Goal: Check status: Check status

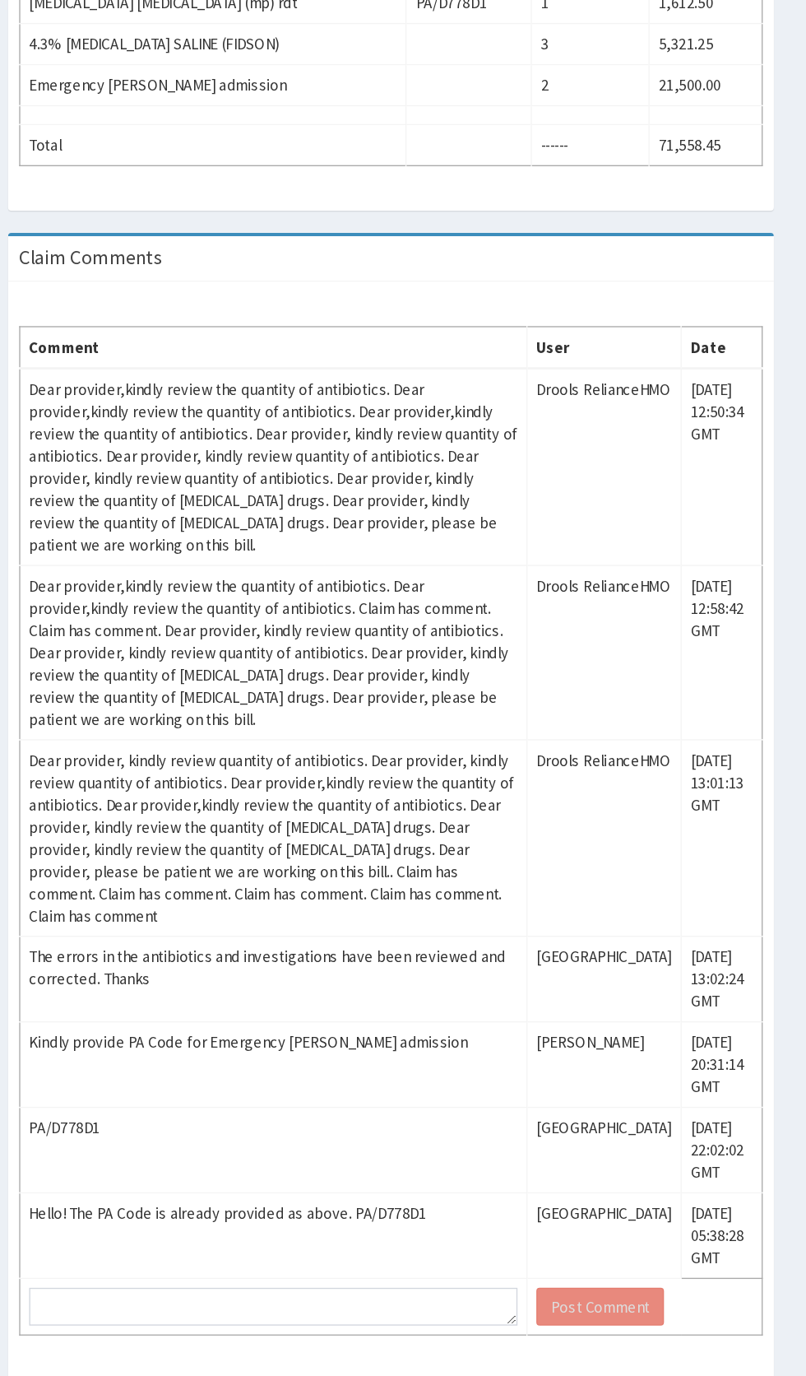
scroll to position [827, 0]
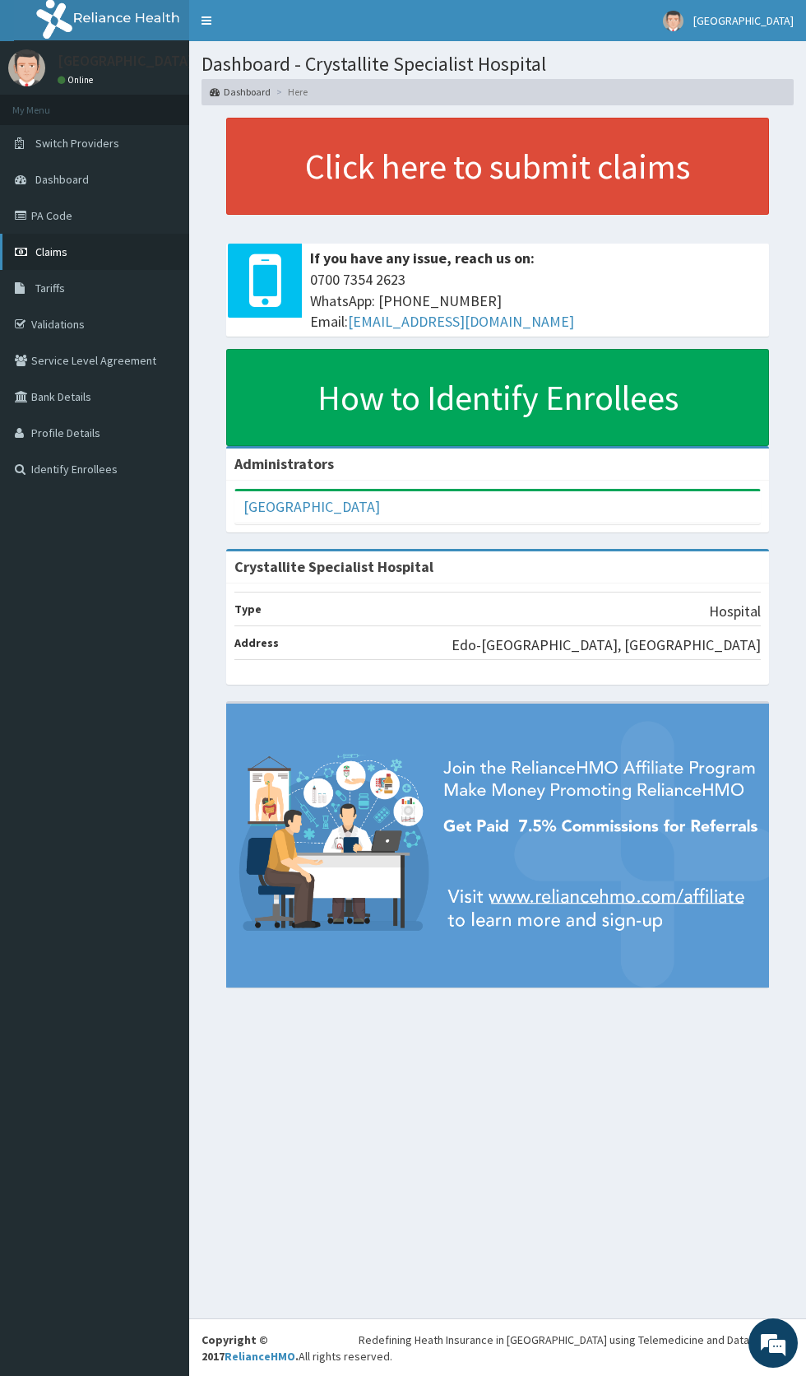
click at [72, 244] on link "Claims" at bounding box center [94, 252] width 189 height 36
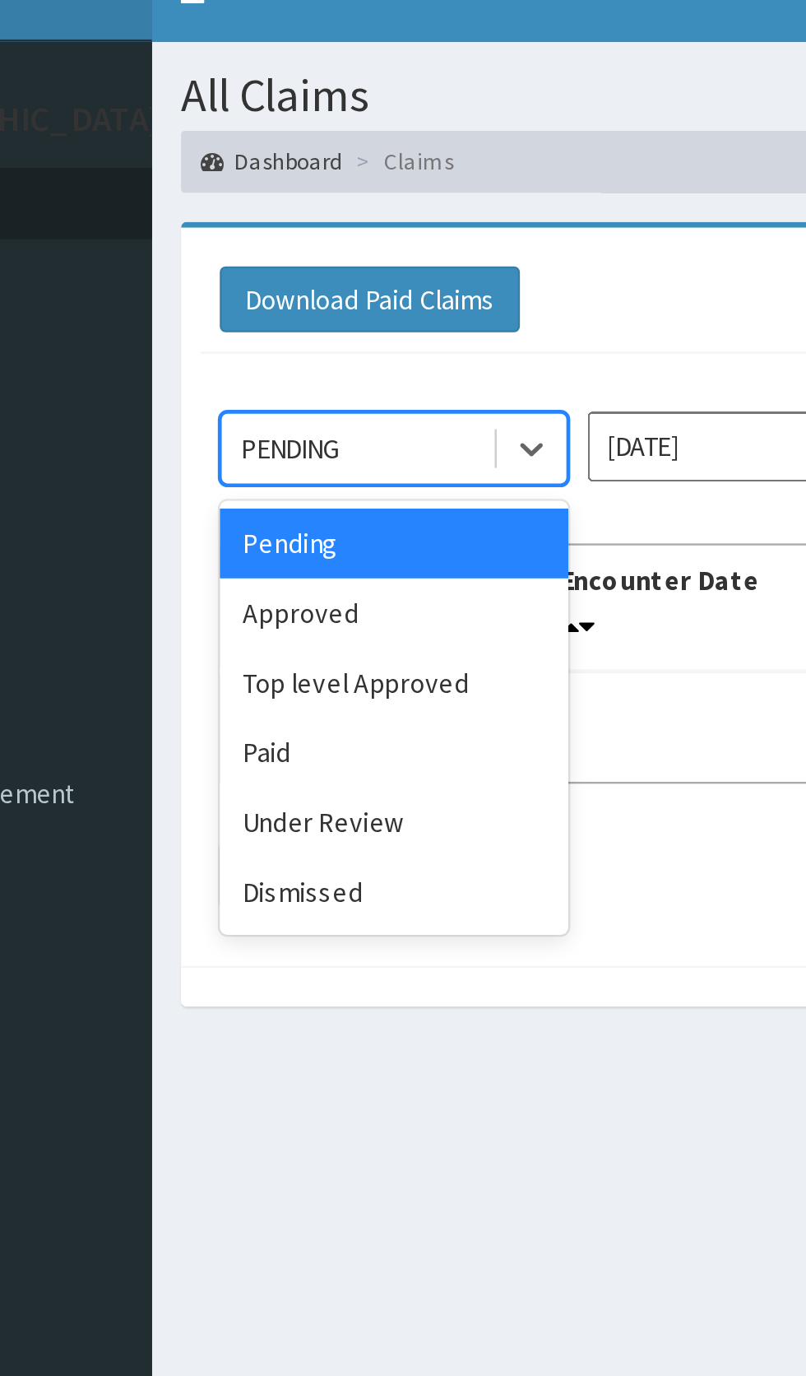
click at [288, 374] on div "Under Review" at bounding box center [292, 373] width 148 height 30
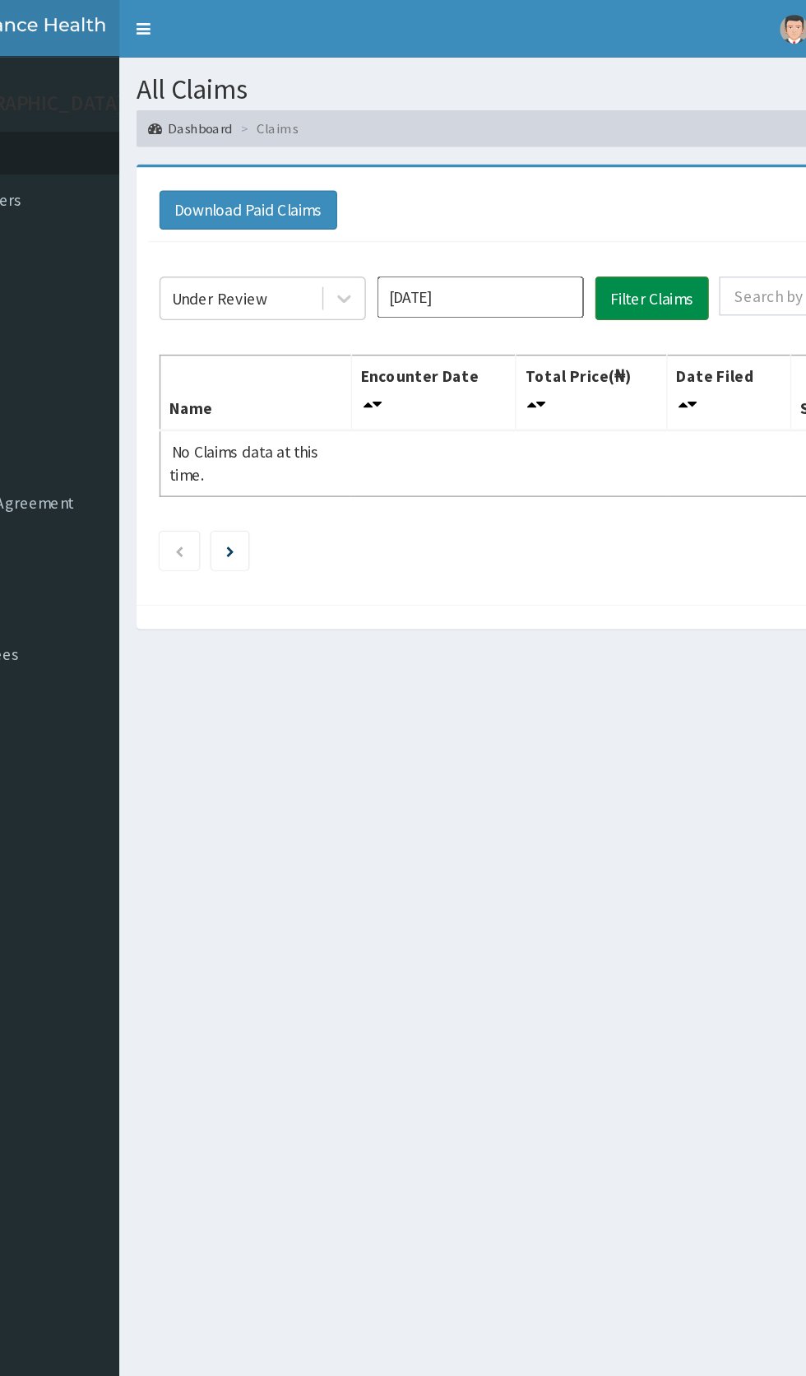
click at [573, 219] on button "Filter Claims" at bounding box center [571, 213] width 81 height 31
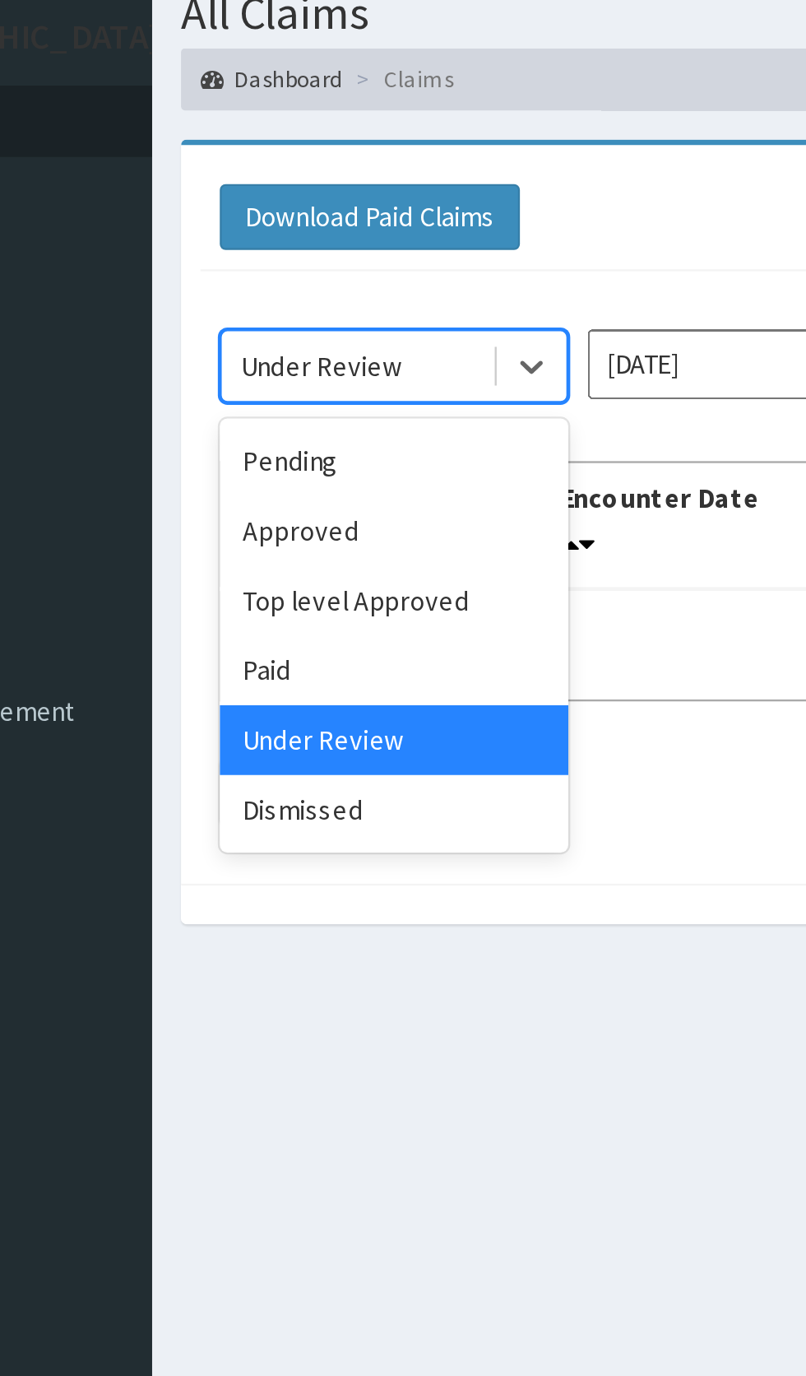
click at [251, 279] on div "Approved" at bounding box center [292, 284] width 148 height 30
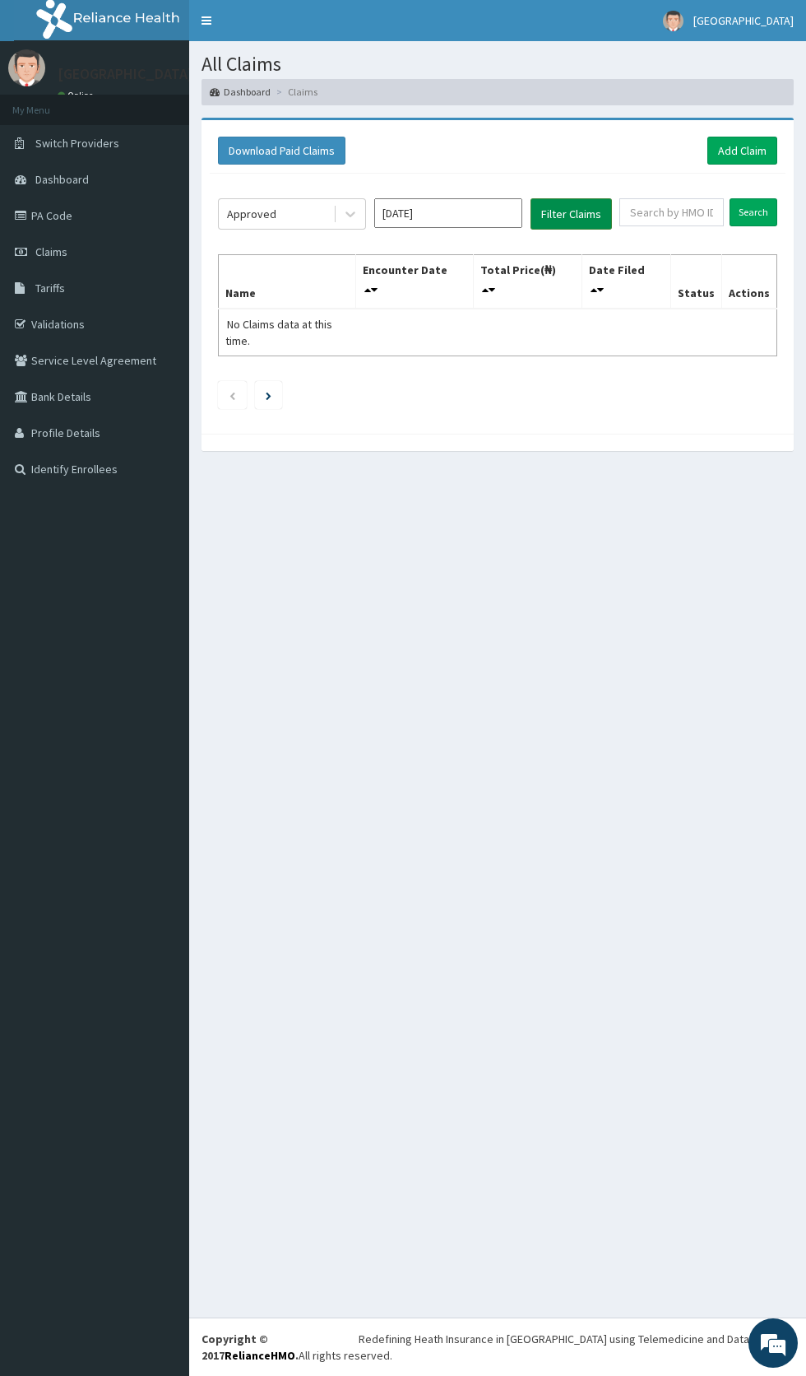
click at [574, 207] on button "Filter Claims" at bounding box center [571, 213] width 81 height 31
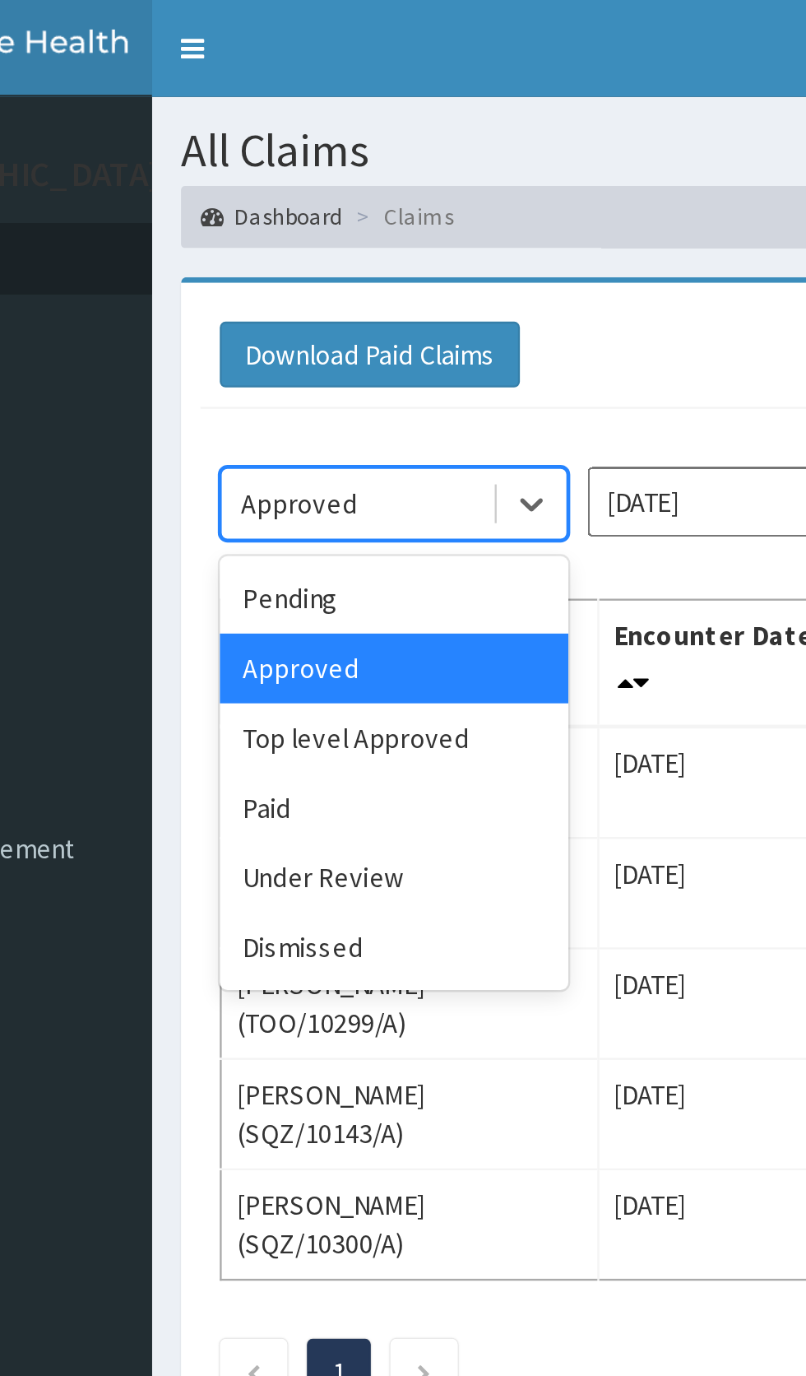
click at [278, 388] on div "Dismissed" at bounding box center [292, 403] width 148 height 30
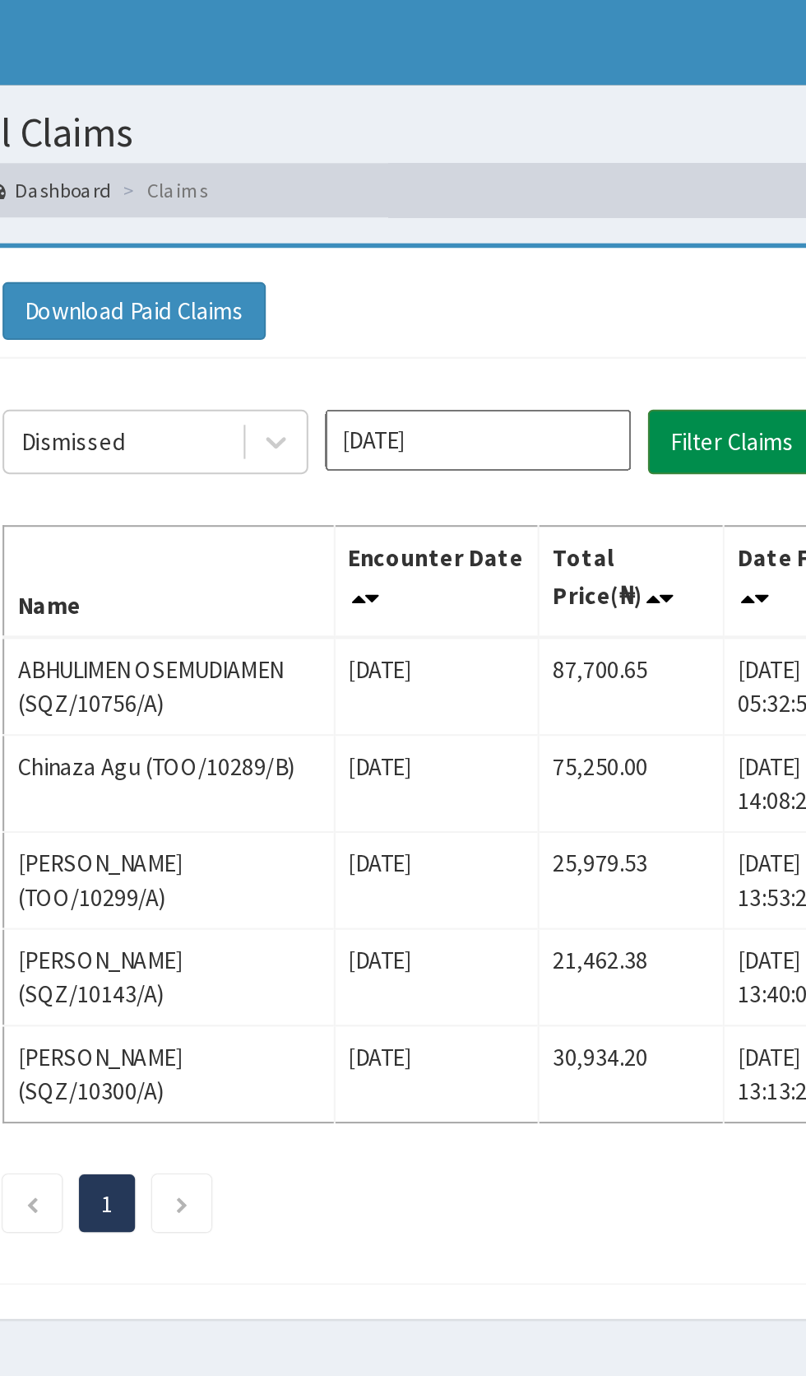
click at [564, 220] on button "Filter Claims" at bounding box center [571, 213] width 81 height 31
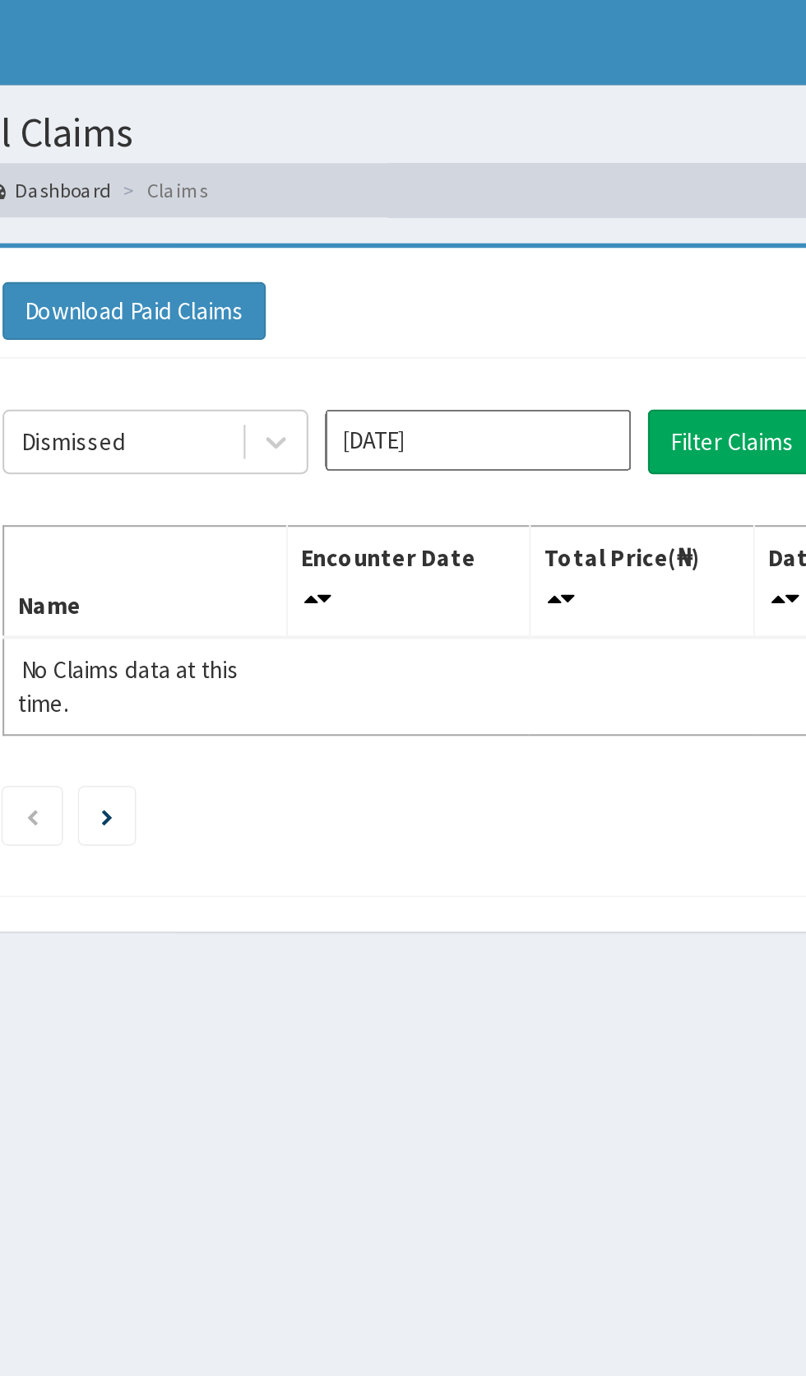
click at [504, 207] on input "Aug 2025" at bounding box center [448, 213] width 148 height 30
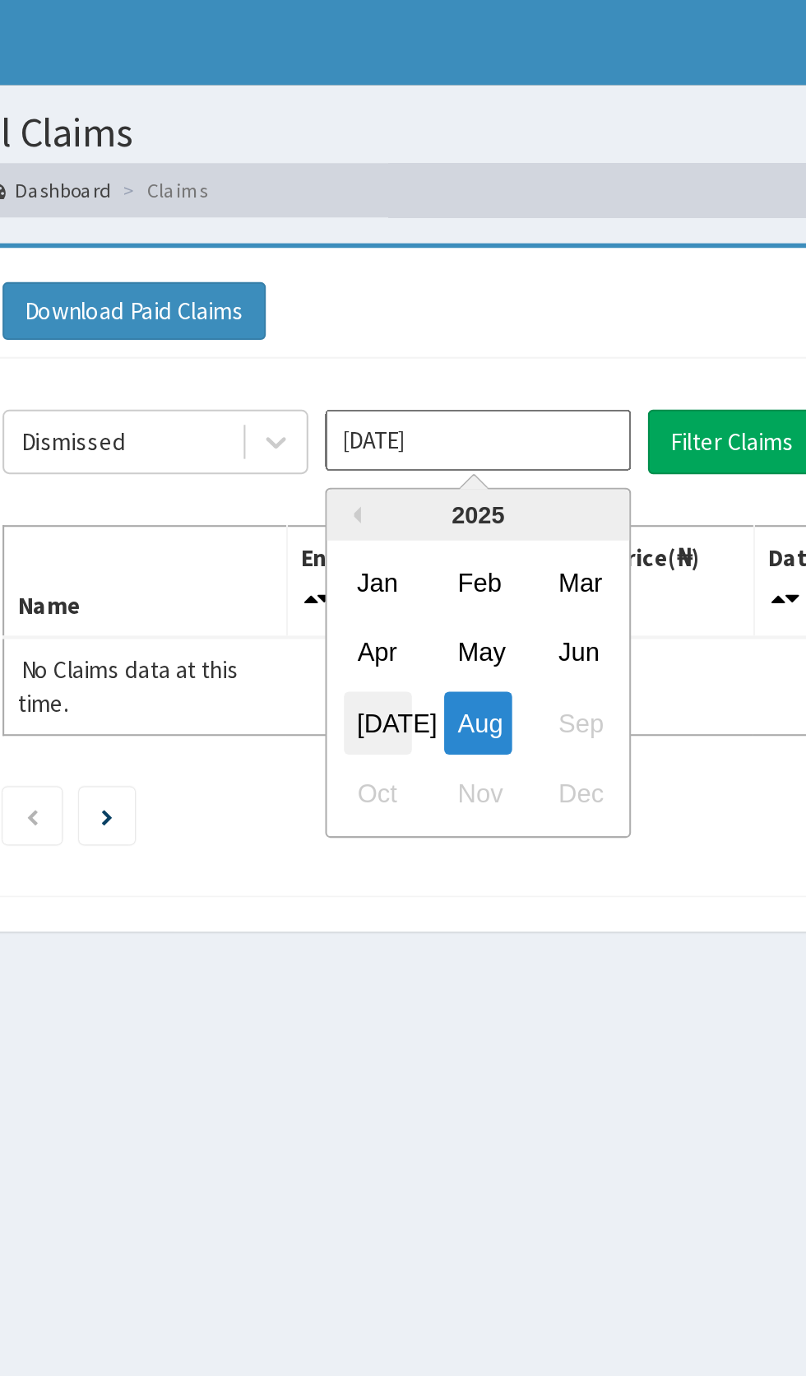
click at [399, 351] on div "Jul" at bounding box center [399, 349] width 33 height 30
type input "Jul 2025"
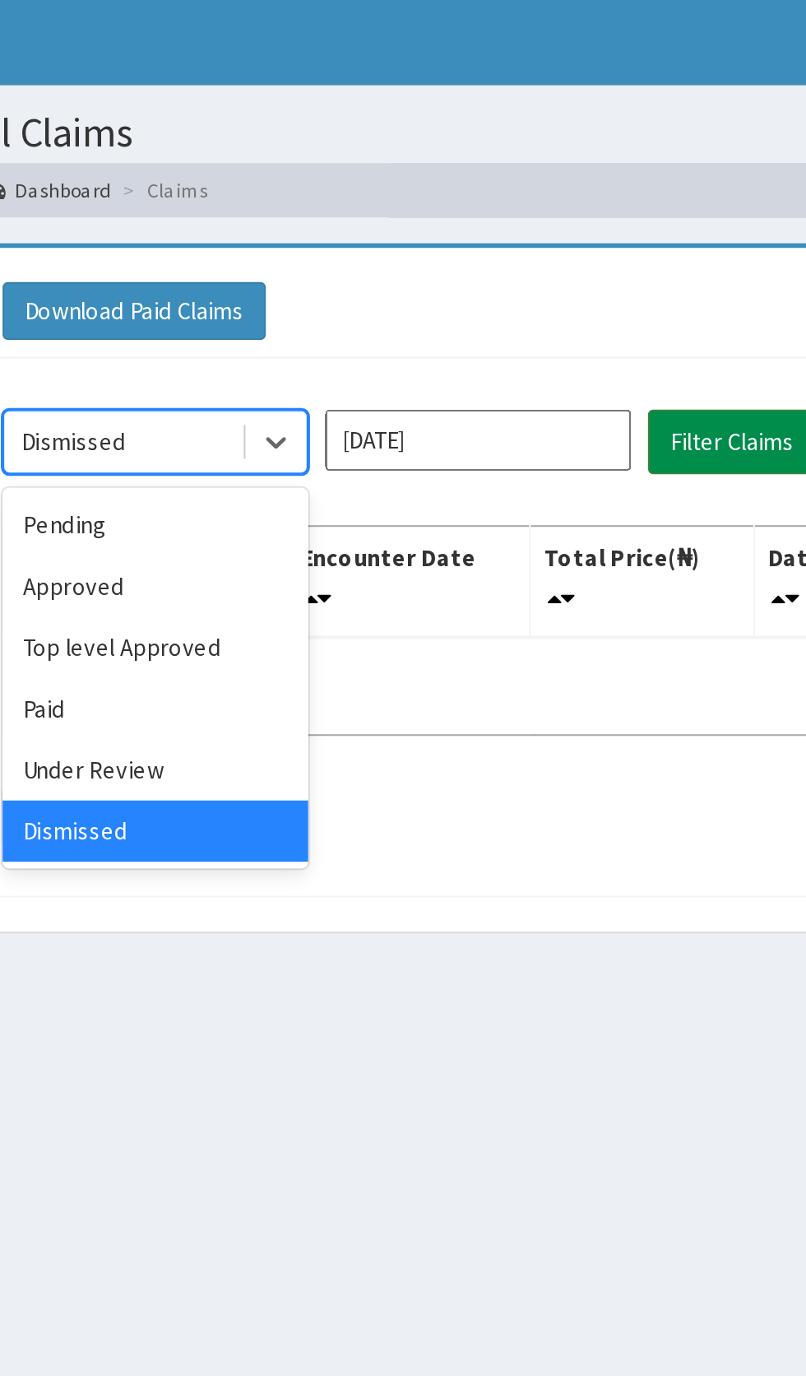
click at [555, 216] on button "Filter Claims" at bounding box center [571, 213] width 81 height 31
click at [303, 369] on div "Under Review" at bounding box center [292, 373] width 148 height 30
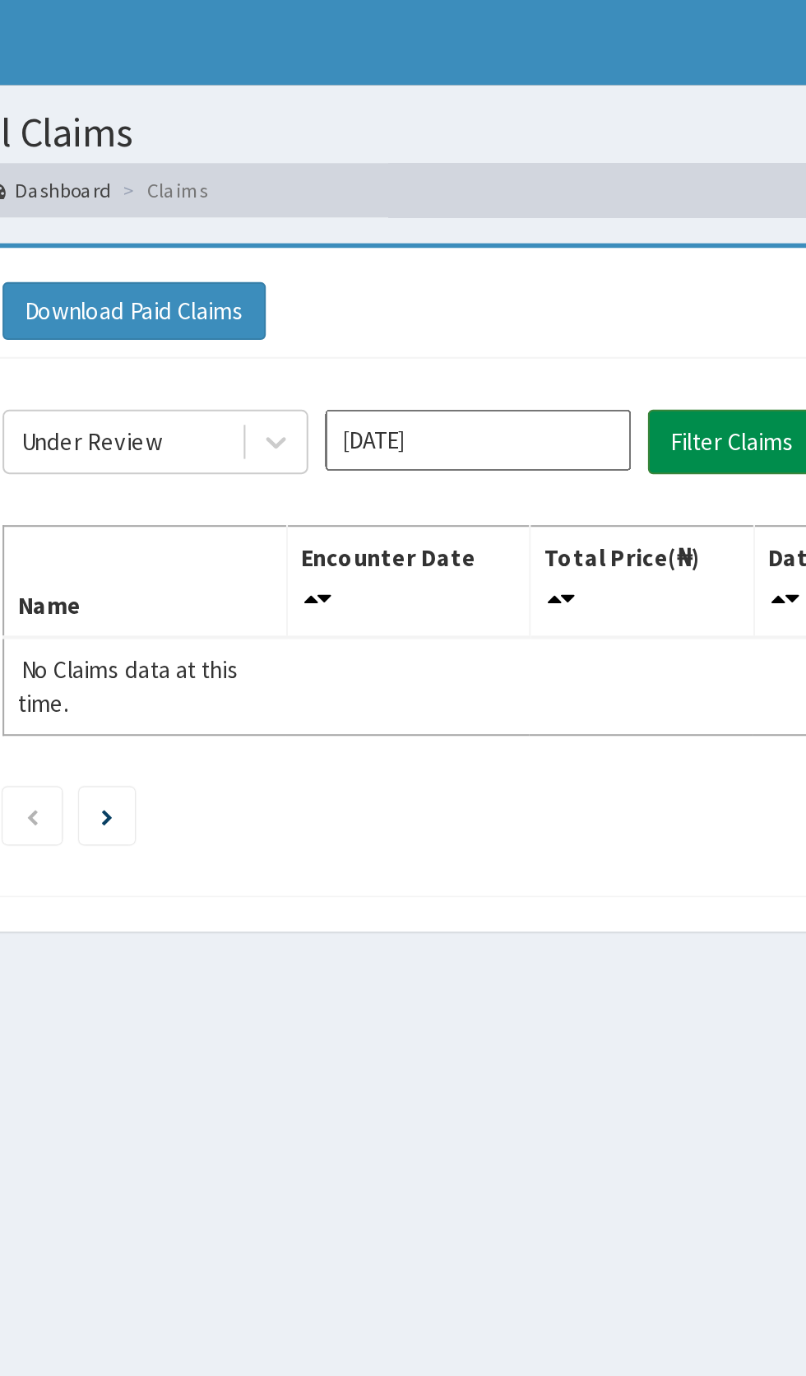
click at [556, 211] on button "Filter Claims" at bounding box center [571, 213] width 81 height 31
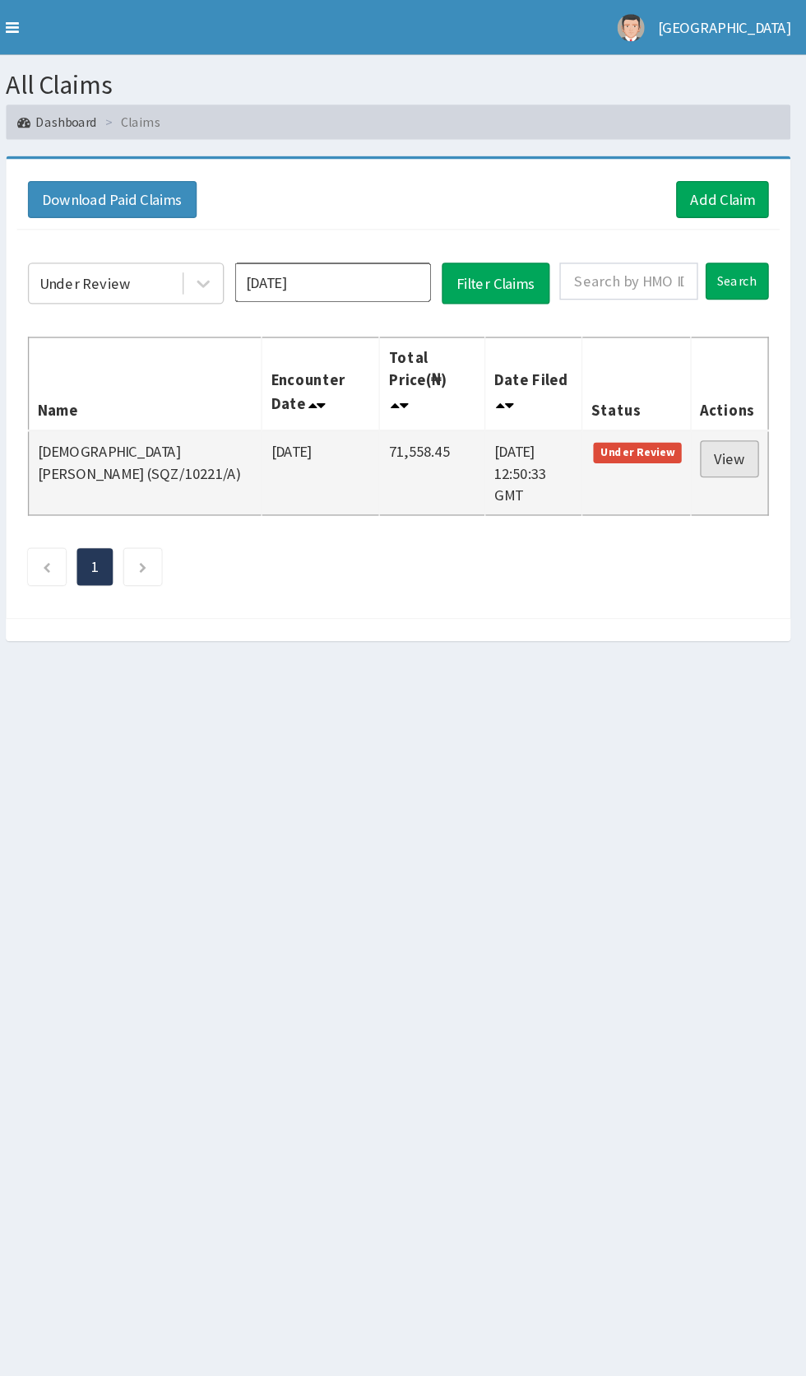
click at [755, 337] on link "View" at bounding box center [748, 346] width 44 height 28
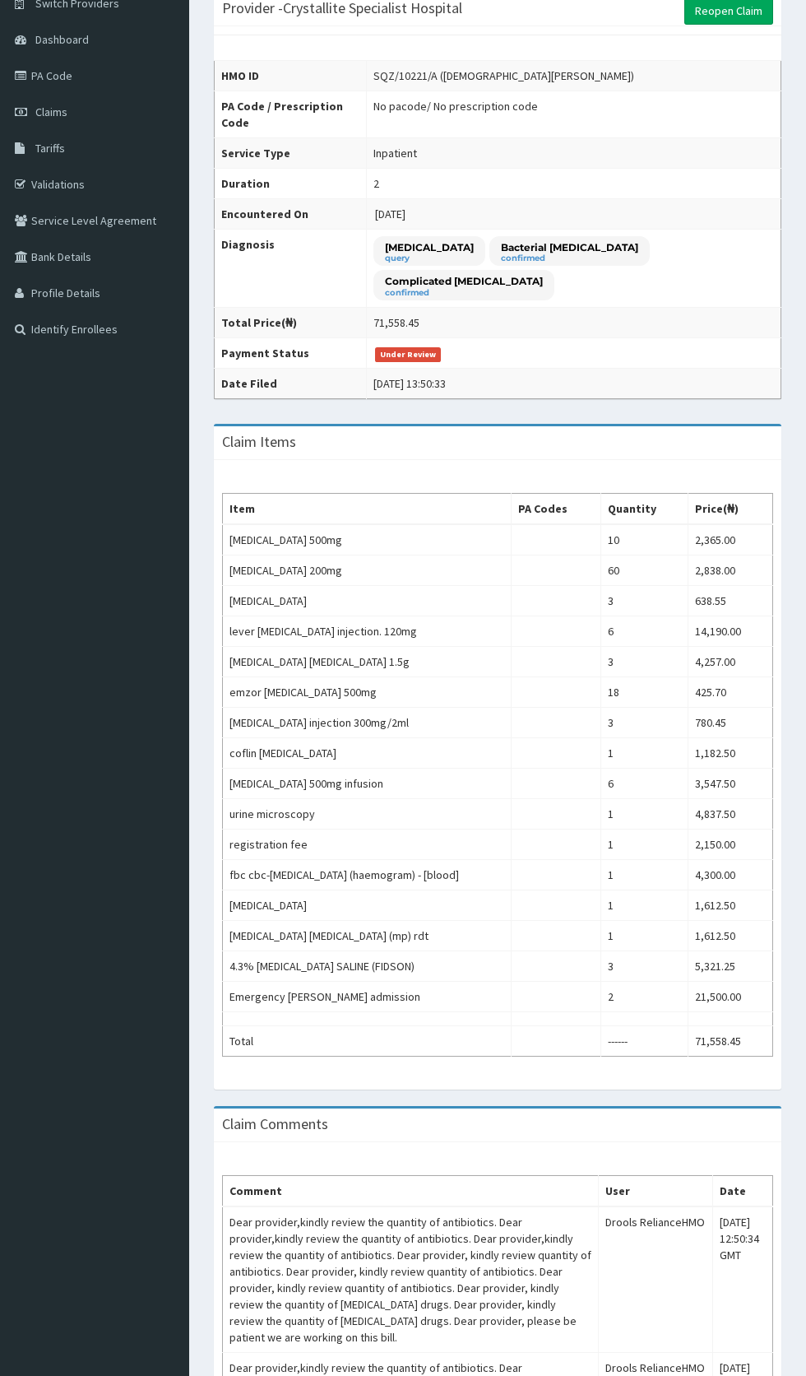
scroll to position [702, 0]
